Goal: Transaction & Acquisition: Book appointment/travel/reservation

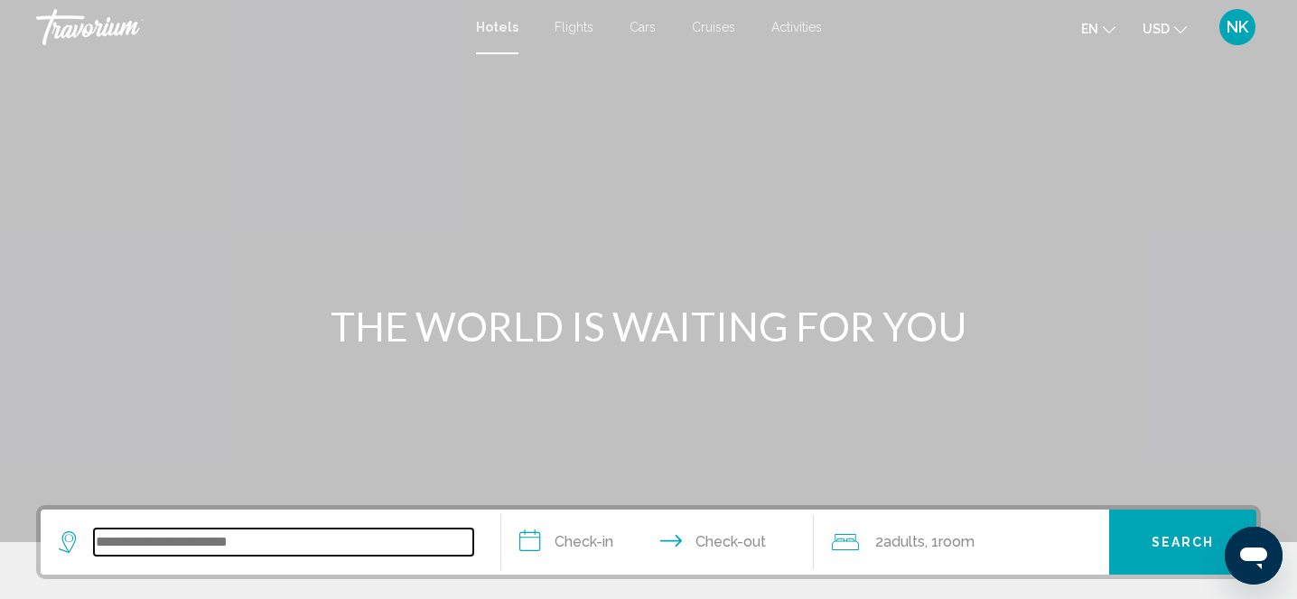
click at [132, 542] on input "Search widget" at bounding box center [283, 541] width 379 height 27
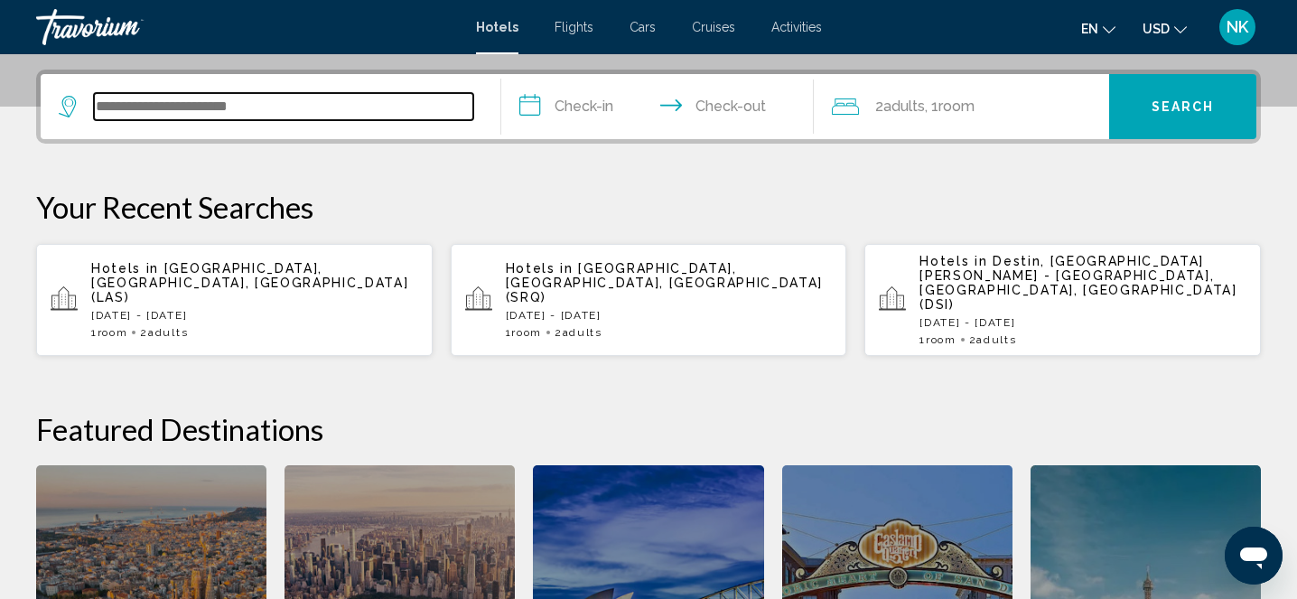
scroll to position [446, 0]
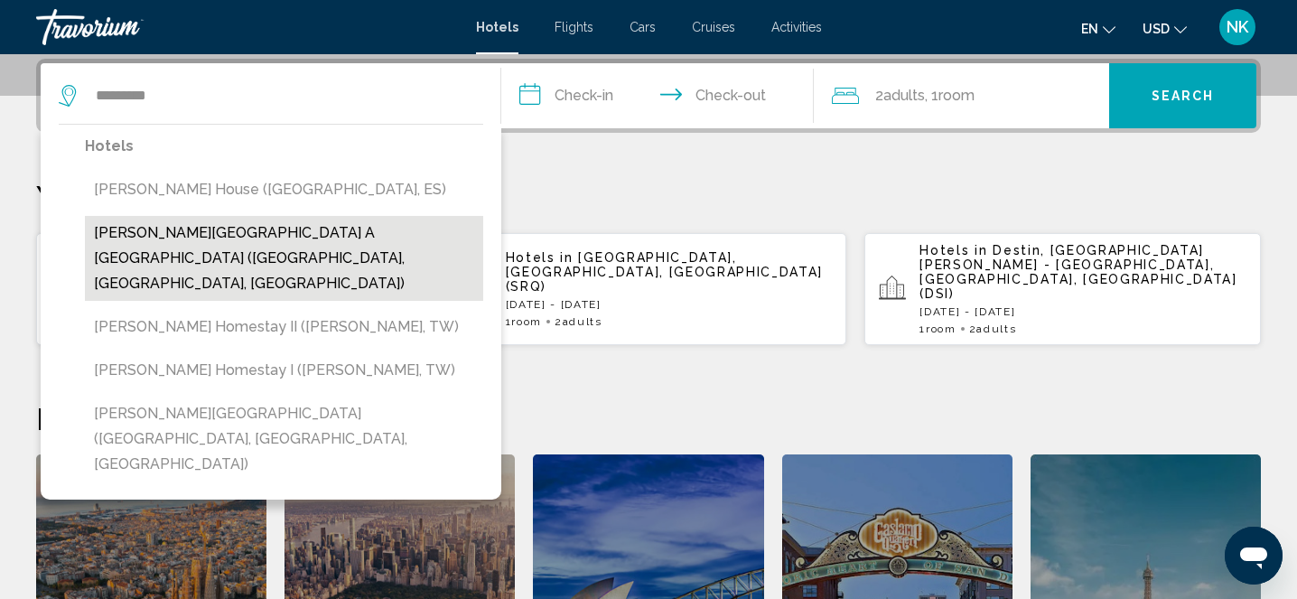
click at [276, 226] on button "[PERSON_NAME][GEOGRAPHIC_DATA] a [GEOGRAPHIC_DATA] ([GEOGRAPHIC_DATA], [GEOGRAP…" at bounding box center [284, 258] width 398 height 85
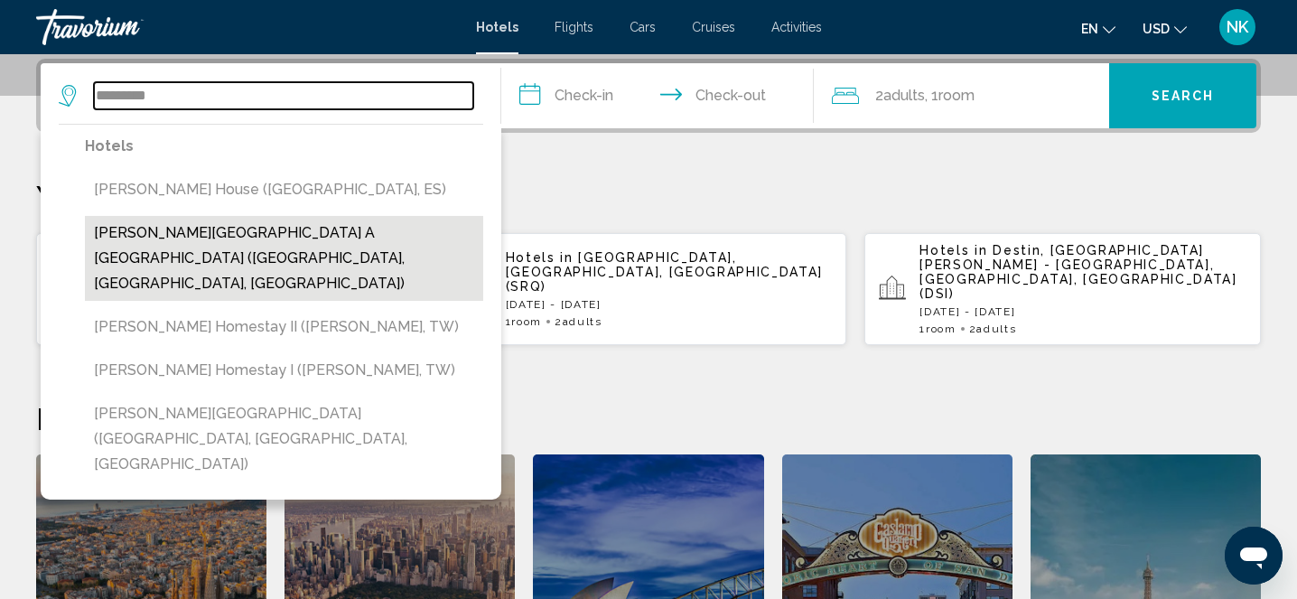
type input "**********"
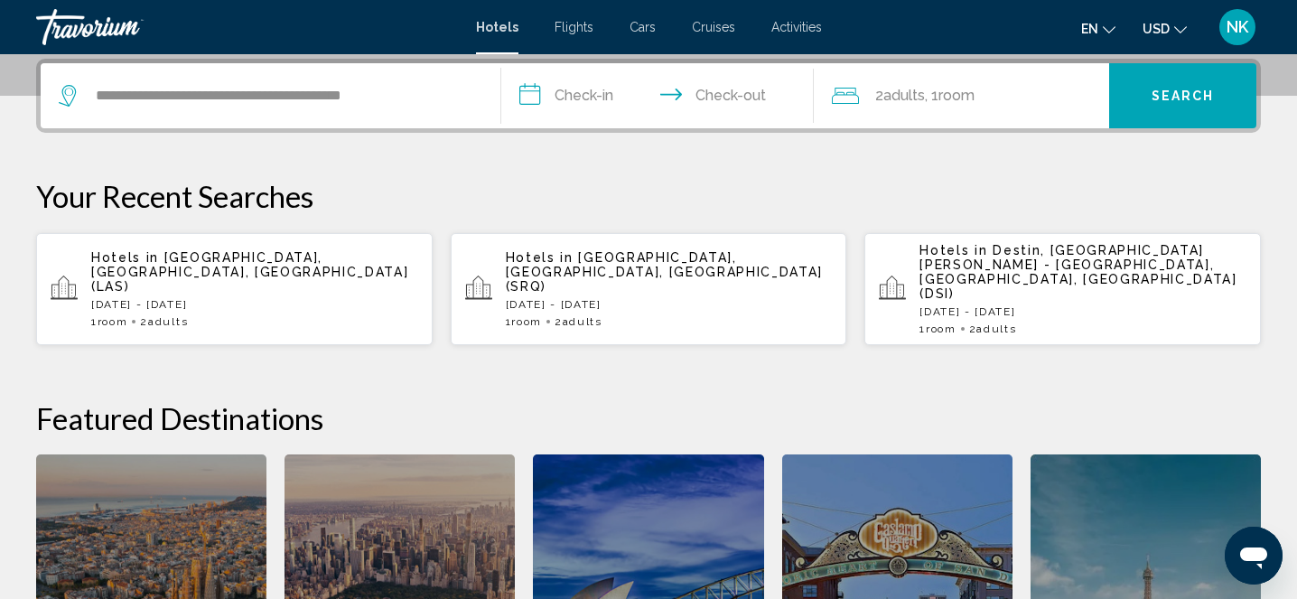
click at [598, 98] on input "**********" at bounding box center [661, 98] width 321 height 70
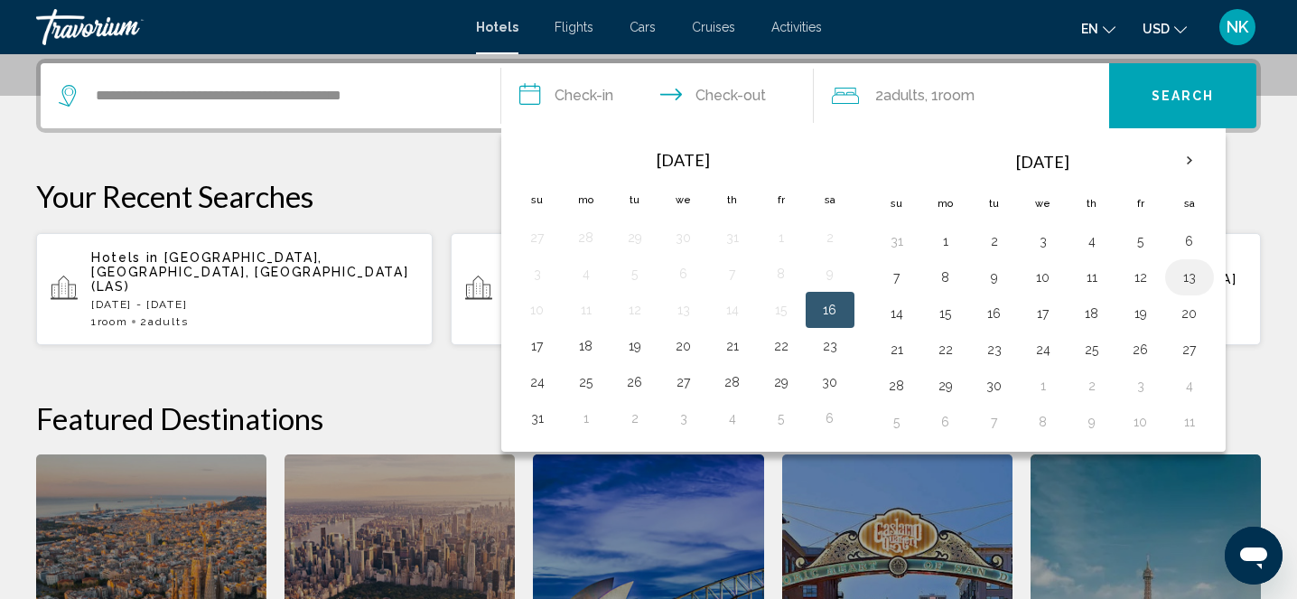
click at [1200, 271] on button "13" at bounding box center [1189, 277] width 29 height 25
click at [943, 311] on button "15" at bounding box center [945, 313] width 29 height 25
type input "**********"
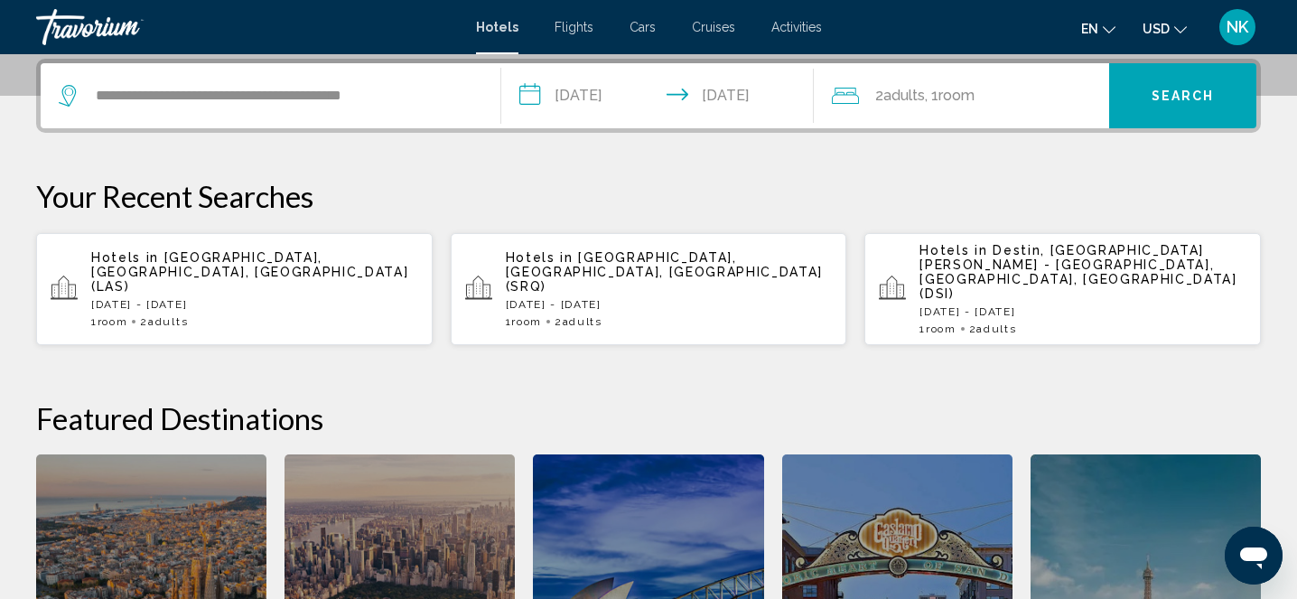
click at [1204, 91] on span "Search" at bounding box center [1183, 96] width 63 height 14
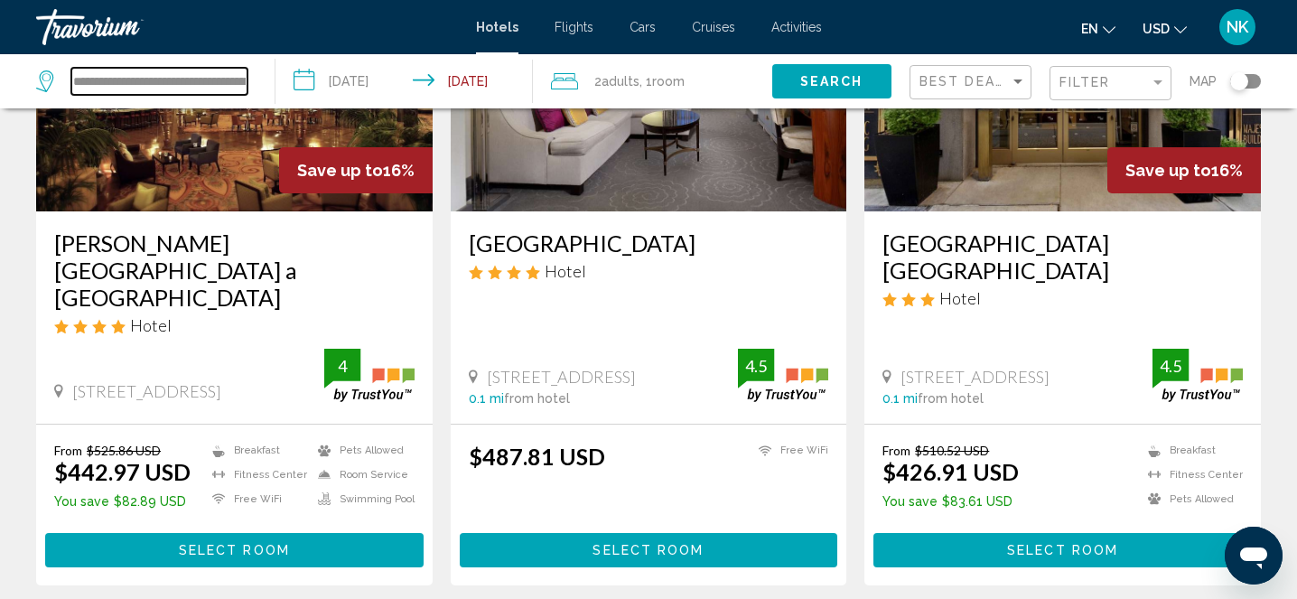
scroll to position [0, 92]
drag, startPoint x: 75, startPoint y: 79, endPoint x: 286, endPoint y: 76, distance: 211.4
click at [286, 76] on div "**********" at bounding box center [648, 81] width 1297 height 54
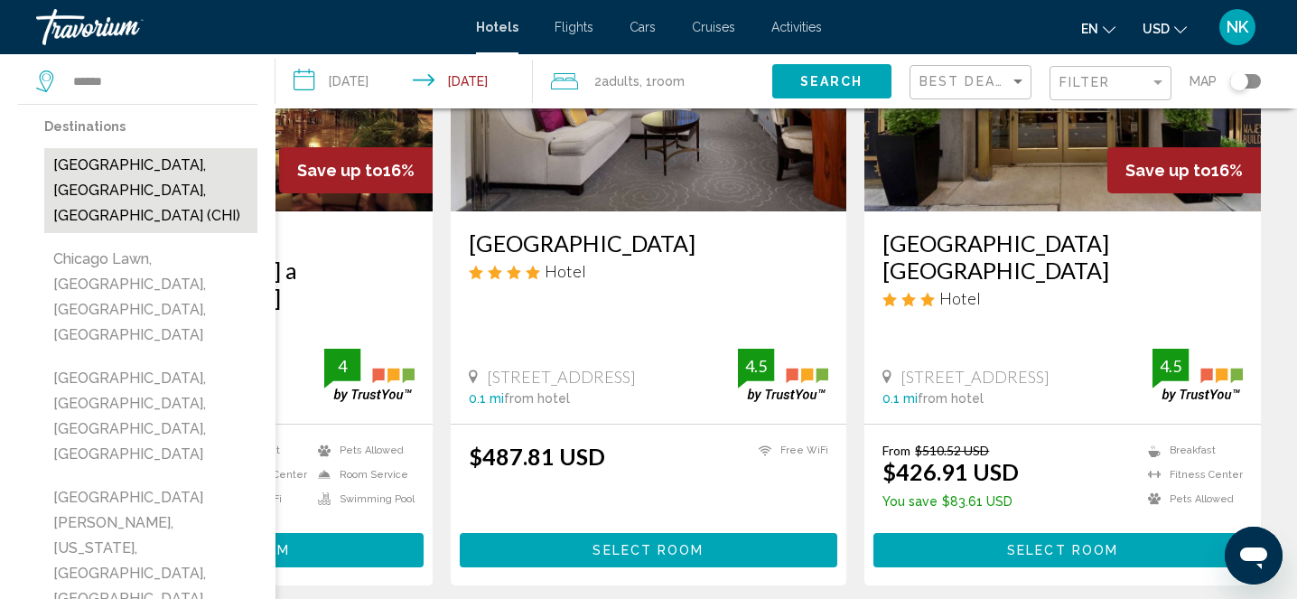
click at [191, 163] on button "[GEOGRAPHIC_DATA], [GEOGRAPHIC_DATA], [GEOGRAPHIC_DATA] (CHI)" at bounding box center [150, 190] width 213 height 85
type input "**********"
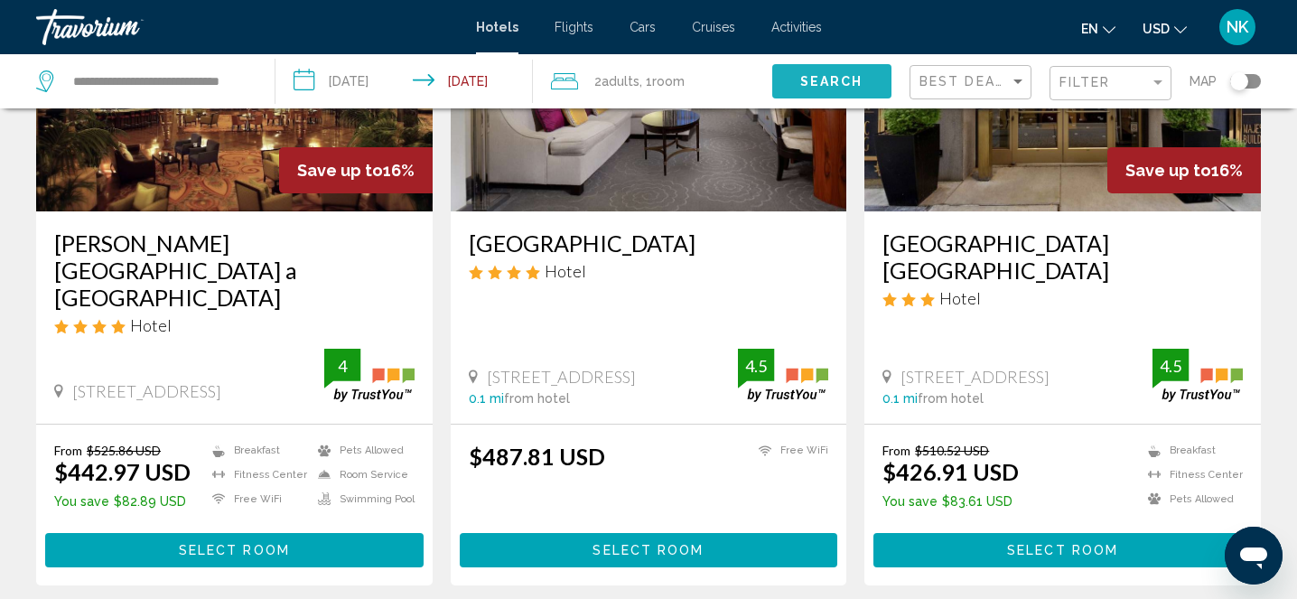
click at [841, 85] on span "Search" at bounding box center [831, 82] width 63 height 14
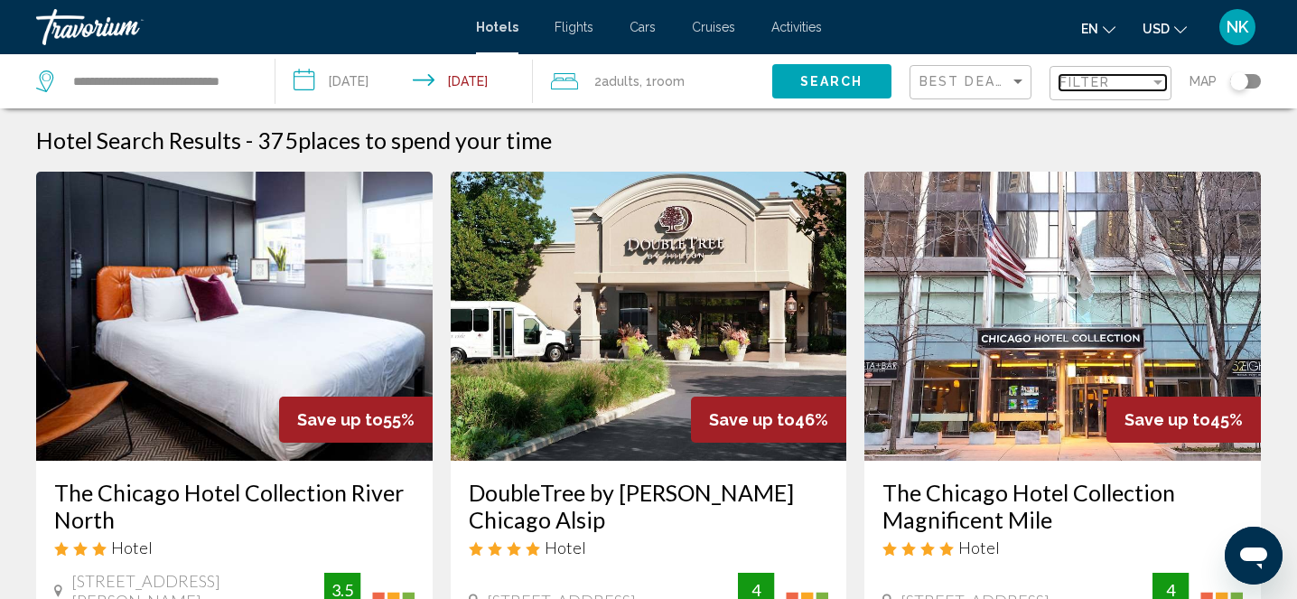
click at [1155, 79] on div "Filter" at bounding box center [1158, 82] width 16 height 14
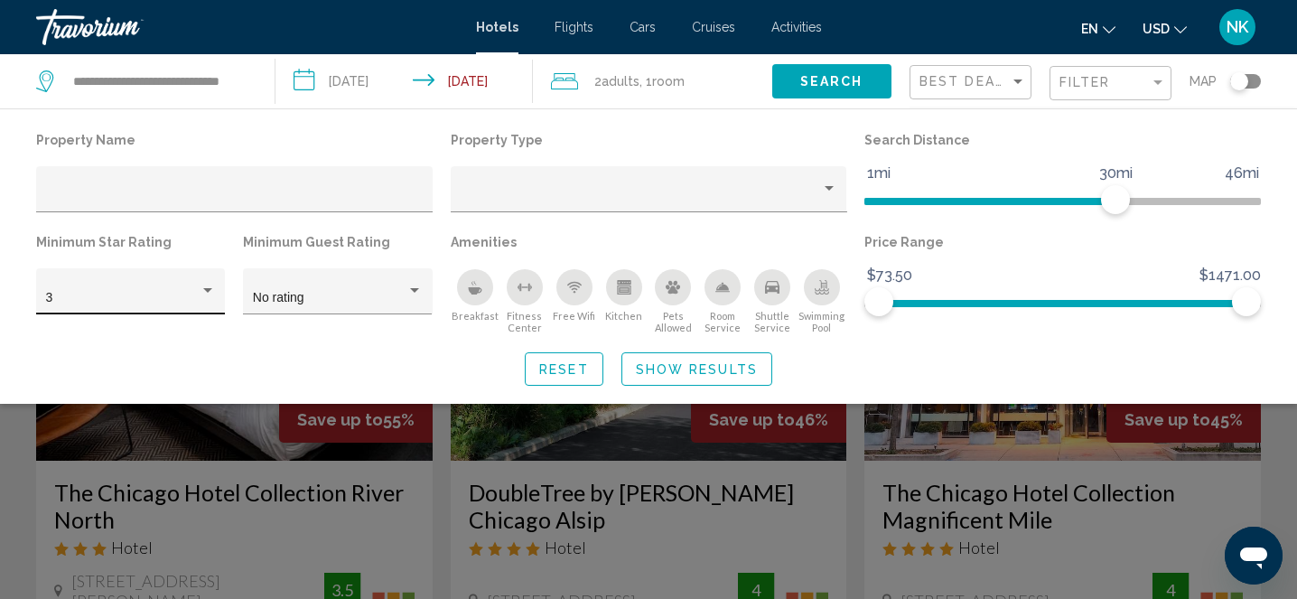
click at [215, 288] on div "3" at bounding box center [130, 291] width 189 height 46
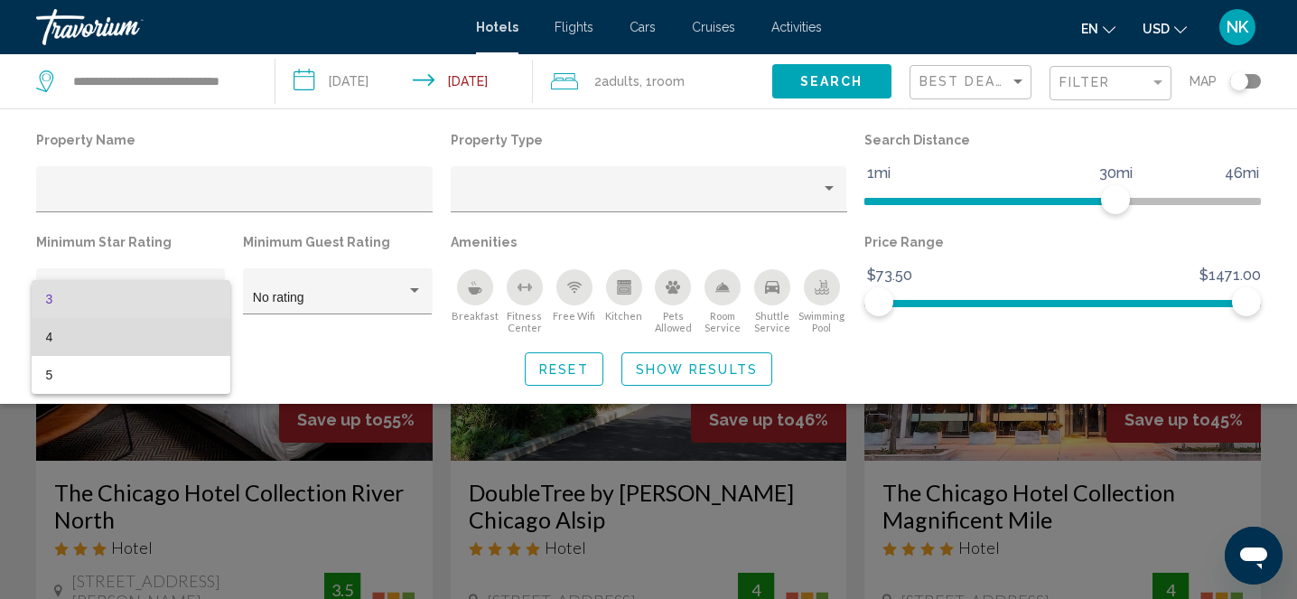
click at [174, 329] on span "4" at bounding box center [131, 337] width 170 height 38
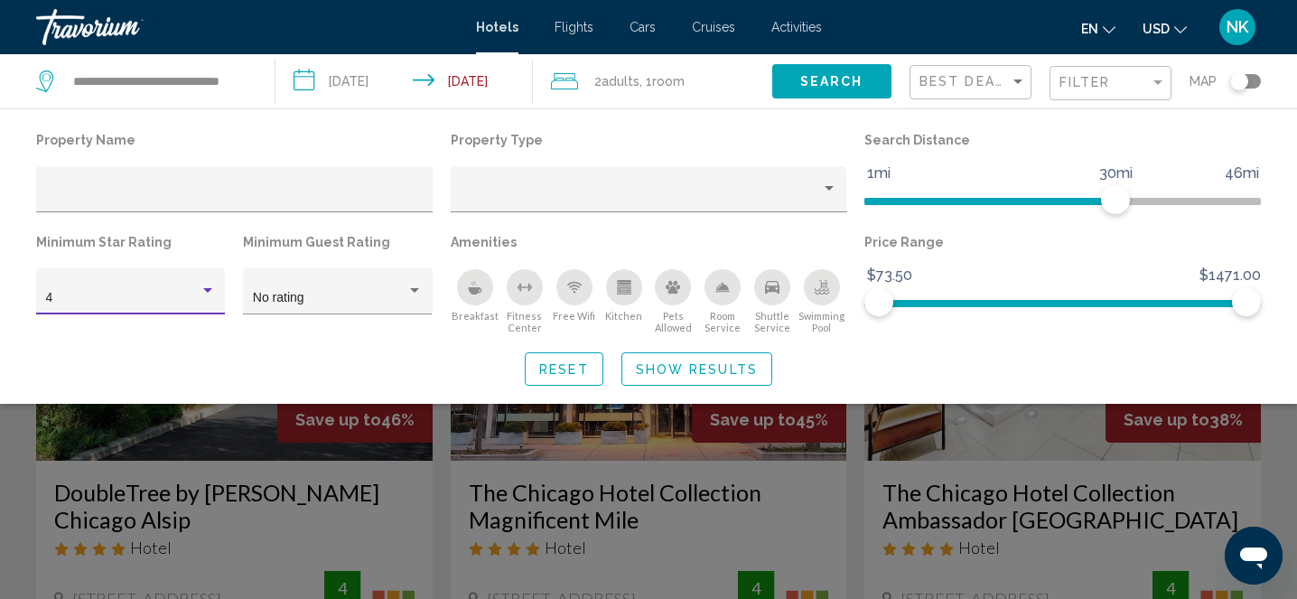
click at [564, 371] on span "Reset" at bounding box center [564, 369] width 50 height 14
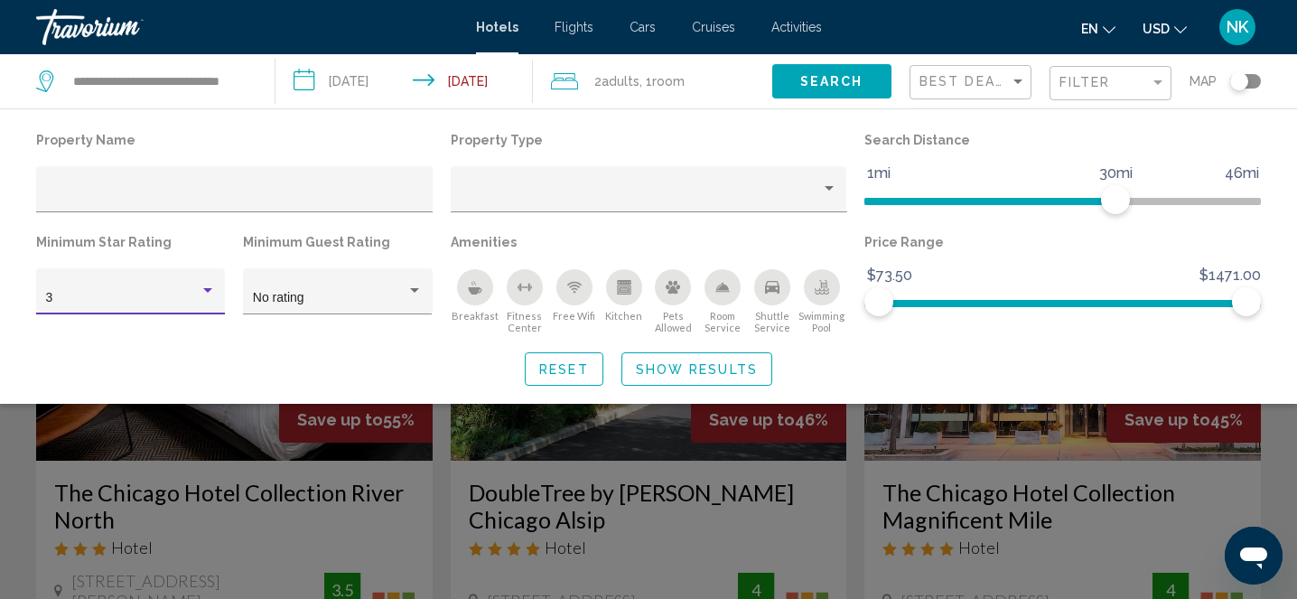
click at [207, 286] on div "Hotel Filters" at bounding box center [208, 291] width 16 height 14
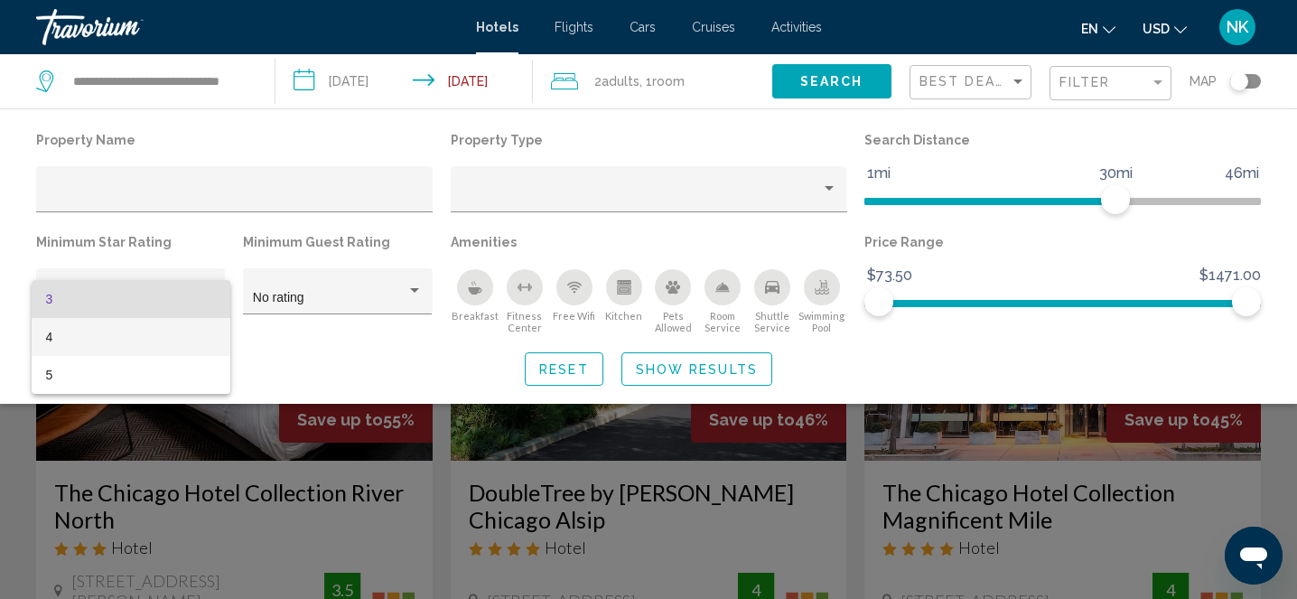
click at [199, 328] on span "4" at bounding box center [131, 337] width 170 height 38
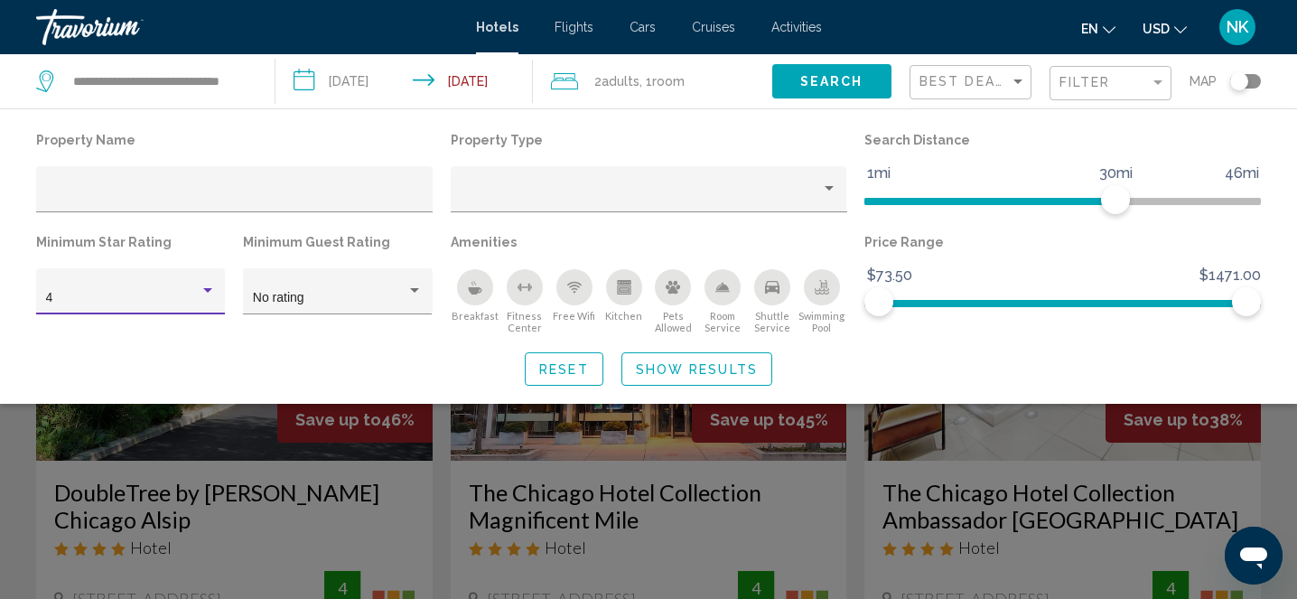
click at [660, 370] on span "Show Results" at bounding box center [697, 369] width 122 height 14
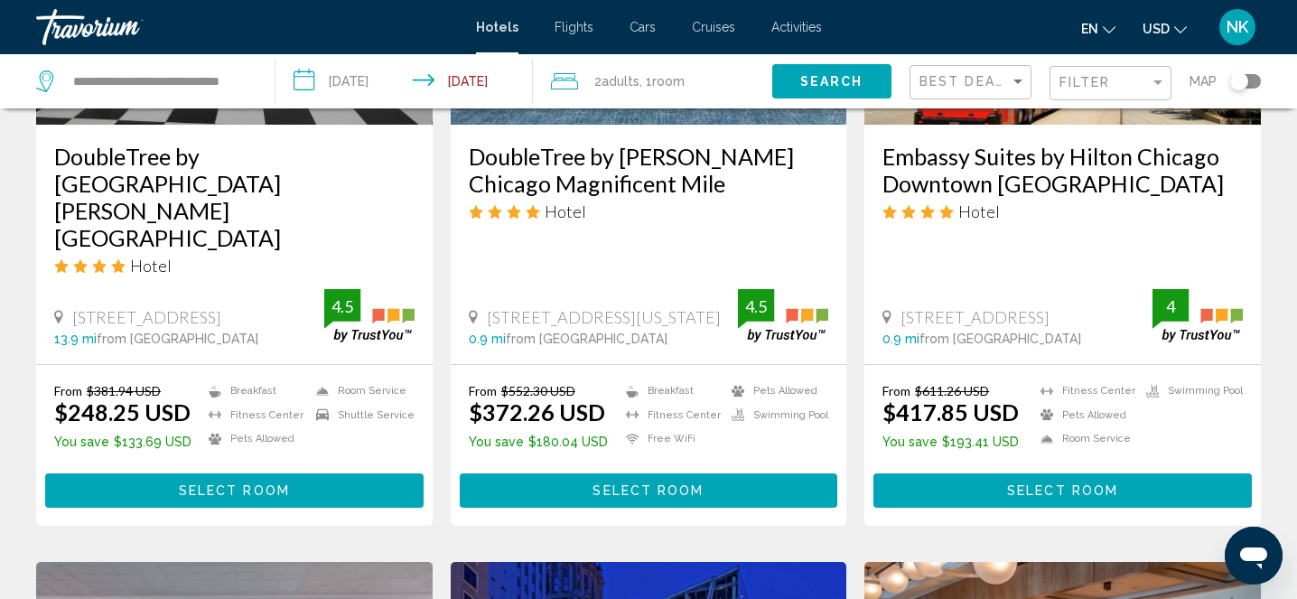
scroll to position [806, 0]
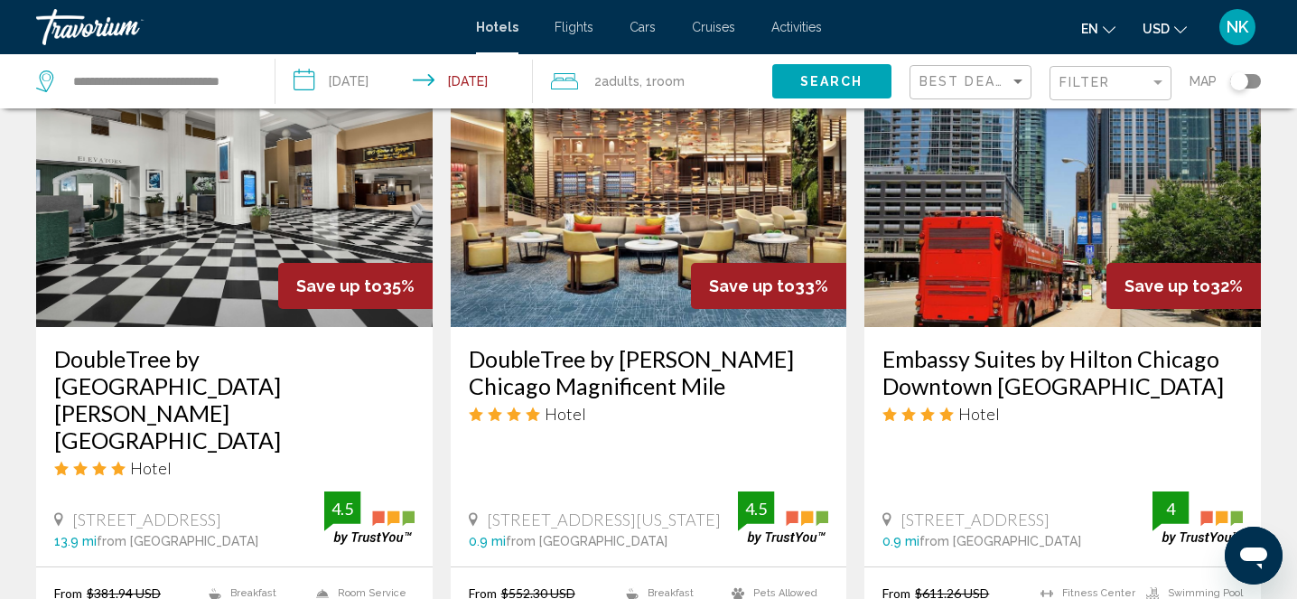
click at [649, 294] on img "Main content" at bounding box center [649, 182] width 397 height 289
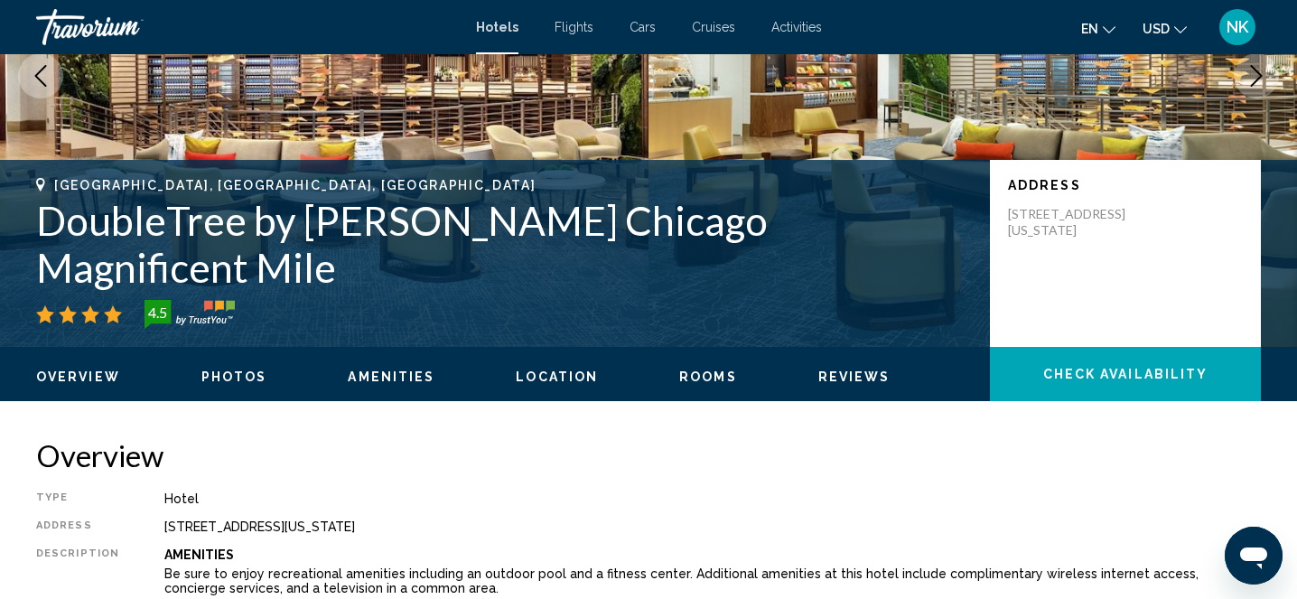
scroll to position [238, 0]
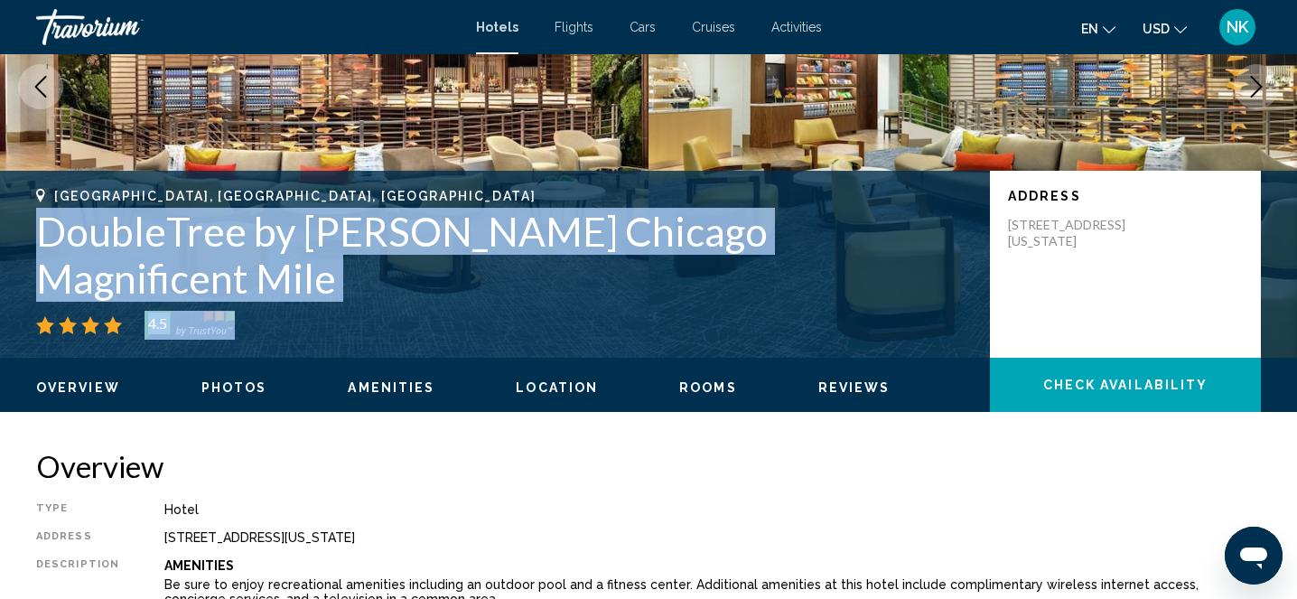
drag, startPoint x: 38, startPoint y: 271, endPoint x: 818, endPoint y: 309, distance: 780.5
click at [818, 309] on div "[GEOGRAPHIC_DATA], [GEOGRAPHIC_DATA], [GEOGRAPHIC_DATA] DoubleTree by [PERSON_N…" at bounding box center [504, 264] width 936 height 151
copy div "DoubleTree by [PERSON_NAME] Chicago Magnificent Mile 4.5"
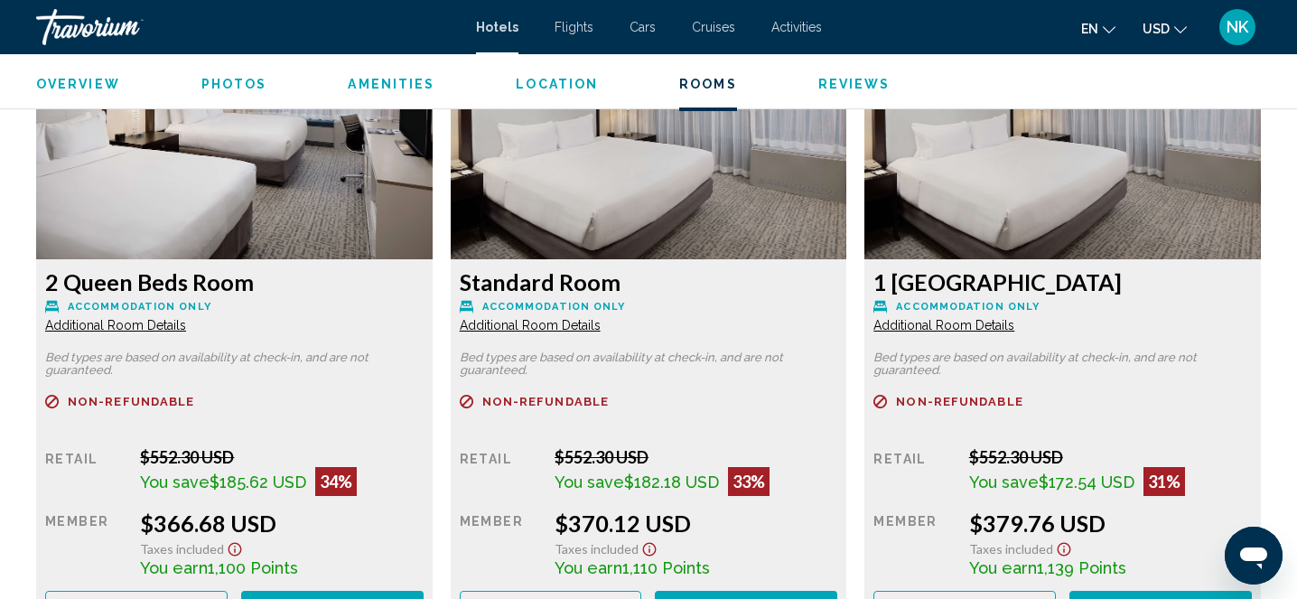
scroll to position [2574, 0]
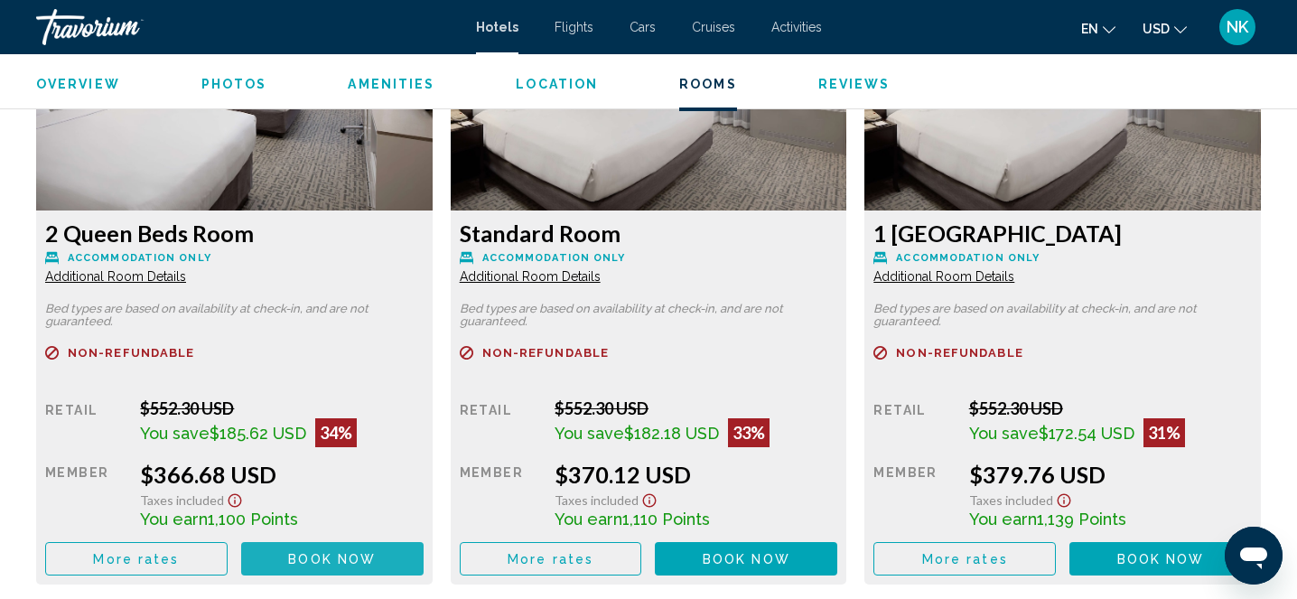
click at [338, 561] on span "Book now" at bounding box center [332, 559] width 88 height 14
